Goal: Check status: Check status

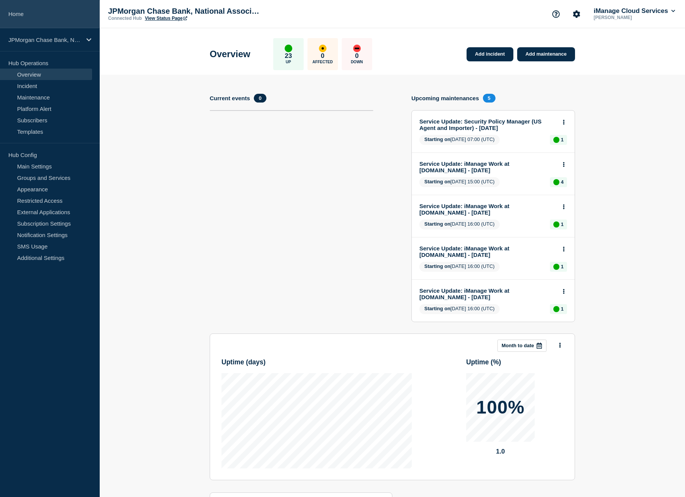
drag, startPoint x: 0, startPoint y: 0, endPoint x: 37, endPoint y: 14, distance: 39.3
click at [37, 14] on link "Home" at bounding box center [50, 14] width 100 height 28
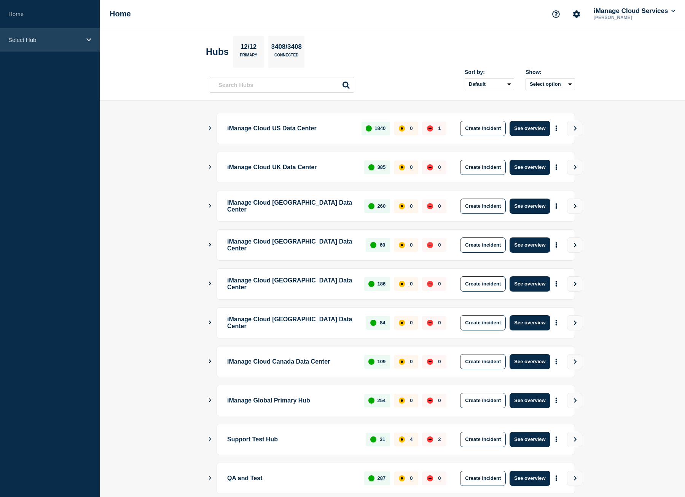
click at [41, 32] on div "Select Hub" at bounding box center [50, 39] width 100 height 23
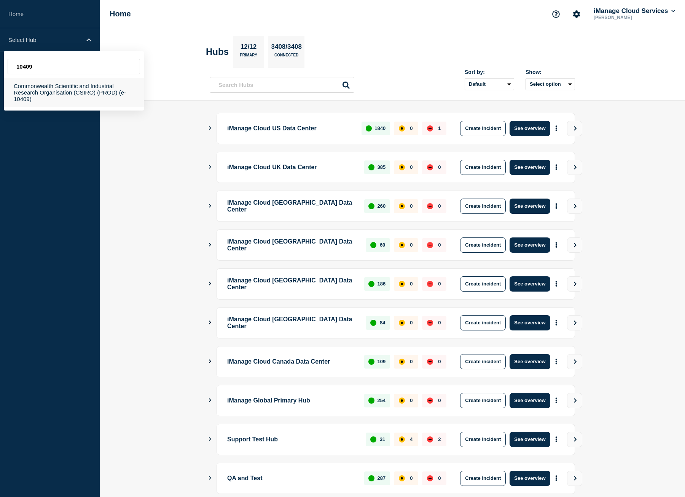
type input "10409"
click at [91, 91] on div "Commonwealth Scientific and Industrial Research Organisation (CSIRO) (PROD) (e-…" at bounding box center [74, 92] width 140 height 29
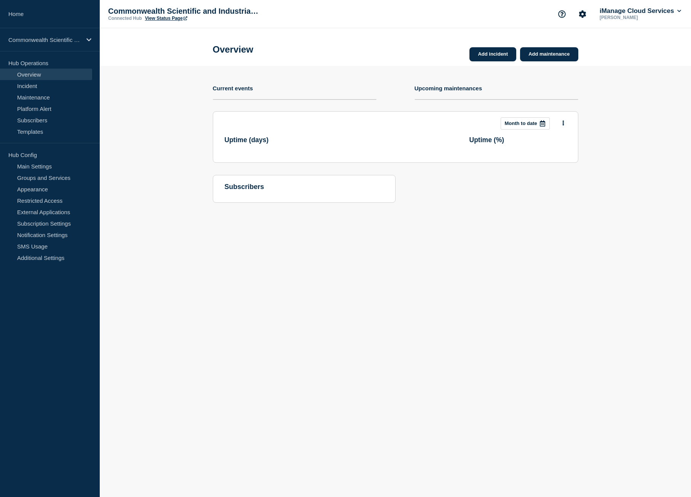
click at [160, 20] on link "View Status Page" at bounding box center [166, 18] width 42 height 5
